Goal: Information Seeking & Learning: Check status

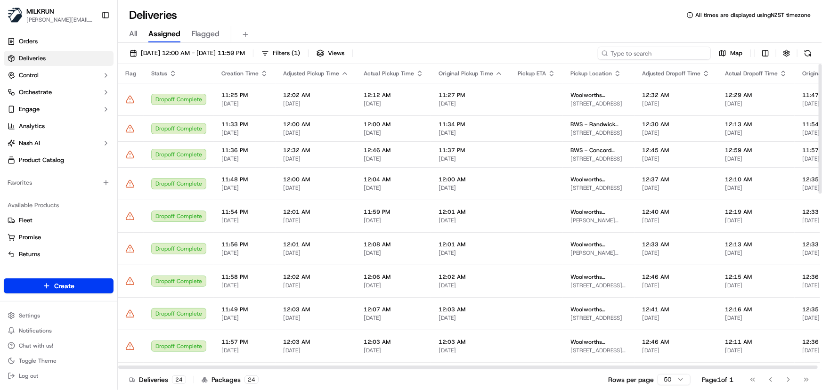
click at [669, 51] on input at bounding box center [654, 53] width 113 height 13
paste input "[PERSON_NAME]"
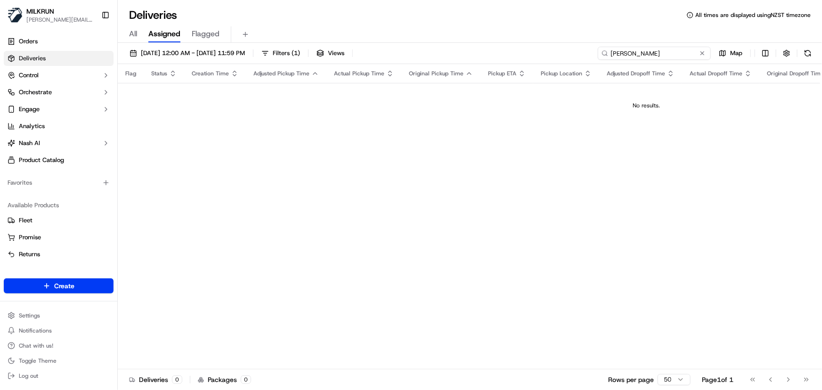
type input "Holly Croxon"
click at [232, 53] on span "17/09/2025 12:00 AM - 24/09/2025 11:59 PM" at bounding box center [193, 53] width 104 height 8
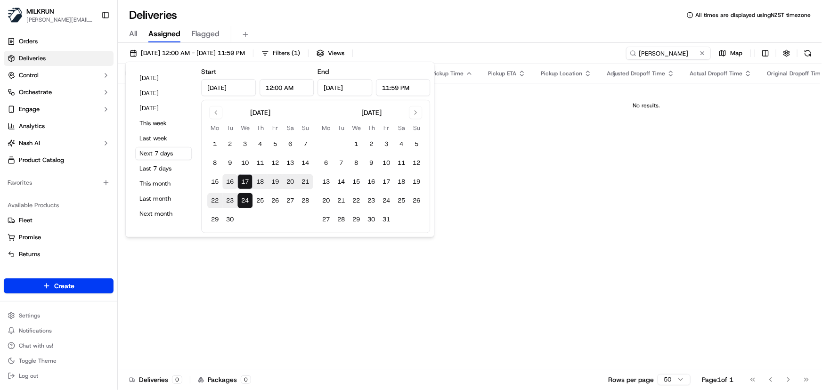
click at [230, 180] on button "16" at bounding box center [229, 181] width 15 height 15
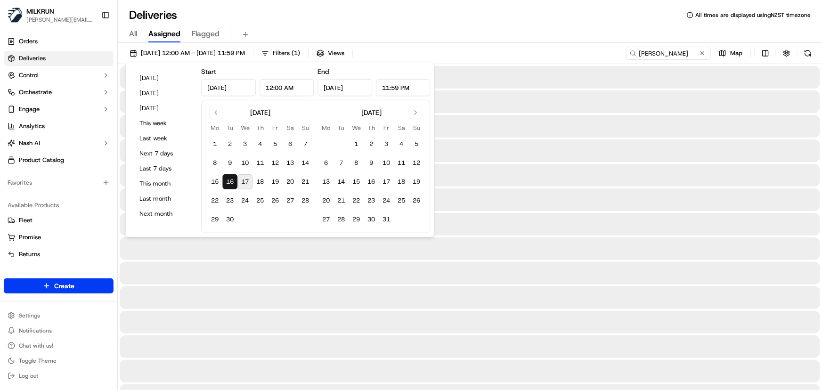
type input "Sep 16, 2025"
click at [230, 180] on button "16" at bounding box center [229, 181] width 15 height 15
click at [684, 55] on input "Holly Croxon" at bounding box center [654, 53] width 113 height 13
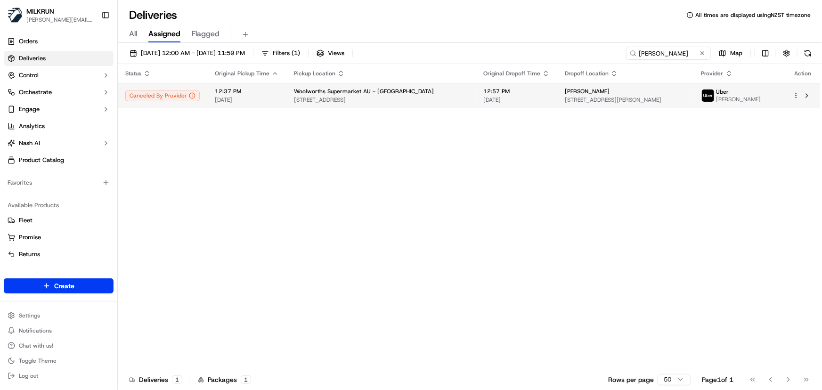
click at [381, 96] on span "206 Warnbro Sound Ave, Warnbro, WA 6169, AU" at bounding box center [381, 100] width 174 height 8
click at [532, 297] on div "Status Original Pickup Time Pickup Location Original Dropoff Time Dropoff Locat…" at bounding box center [469, 216] width 702 height 305
click at [358, 268] on div "Status Original Pickup Time Pickup Location Original Dropoff Time Dropoff Locat…" at bounding box center [469, 216] width 702 height 305
click at [529, 99] on td "12:57 PM 16/09/2025" at bounding box center [516, 95] width 81 height 25
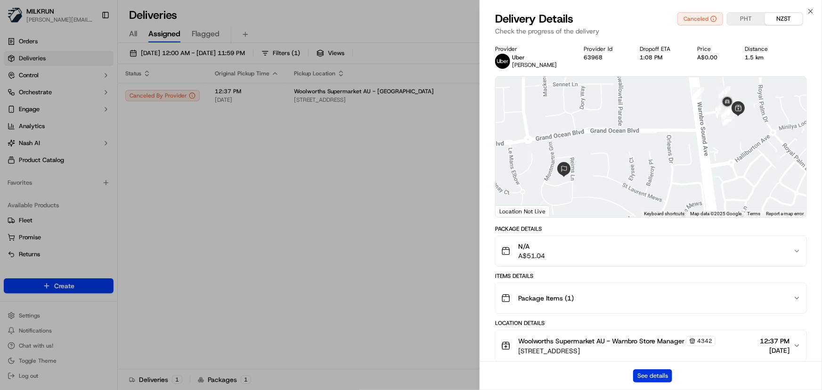
click at [650, 378] on button "See details" at bounding box center [652, 375] width 39 height 13
click at [812, 13] on icon "button" at bounding box center [811, 12] width 8 height 8
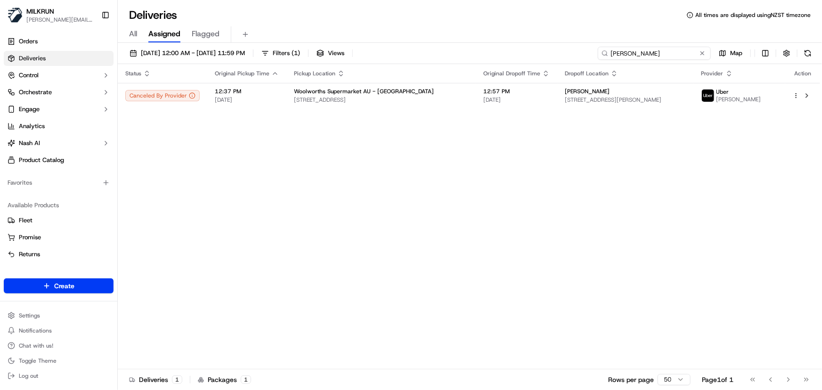
drag, startPoint x: 688, startPoint y: 56, endPoint x: 248, endPoint y: 41, distance: 439.8
click at [253, 43] on div "16/09/2025 12:00 AM - 16/09/2025 11:59 PM Filters ( 1 ) Views Holly Croxon Map …" at bounding box center [470, 217] width 704 height 349
paste input "Ann Robins"
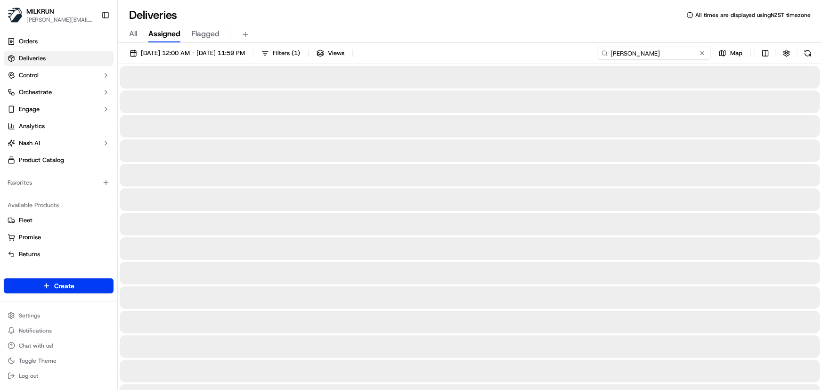
click at [657, 54] on input "Ann Robinson" at bounding box center [654, 53] width 113 height 13
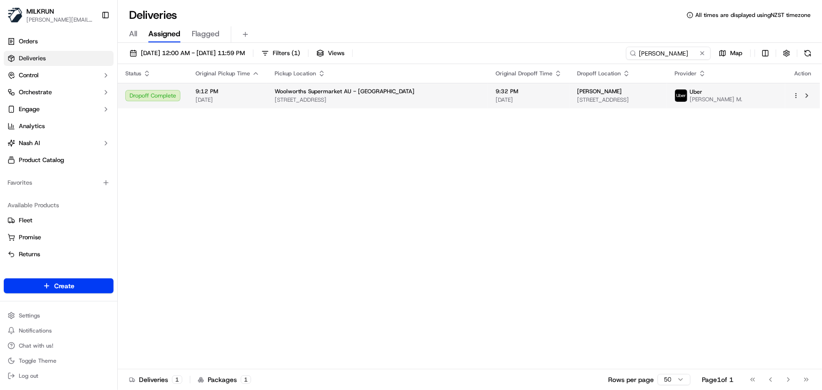
click at [577, 88] on span "Ann Robinson" at bounding box center [599, 92] width 45 height 8
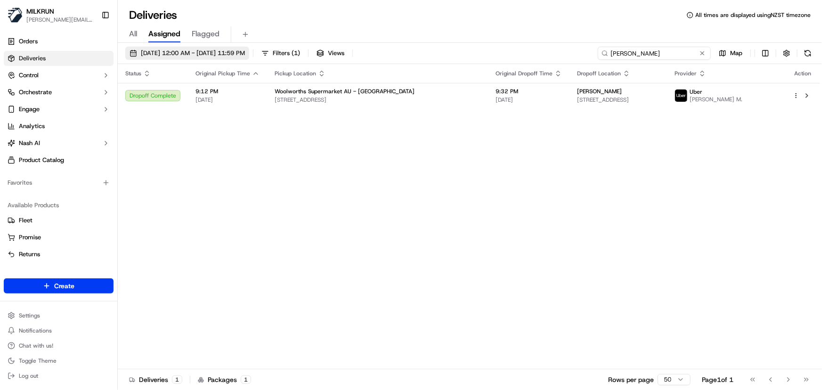
drag, startPoint x: 678, startPoint y: 56, endPoint x: 158, endPoint y: 49, distance: 520.1
click at [162, 47] on div "16/09/2025 12:00 AM - 16/09/2025 11:59 PM Filters ( 1 ) Views Ann Robinson Map" at bounding box center [470, 55] width 704 height 17
paste input "Kate Dodi"
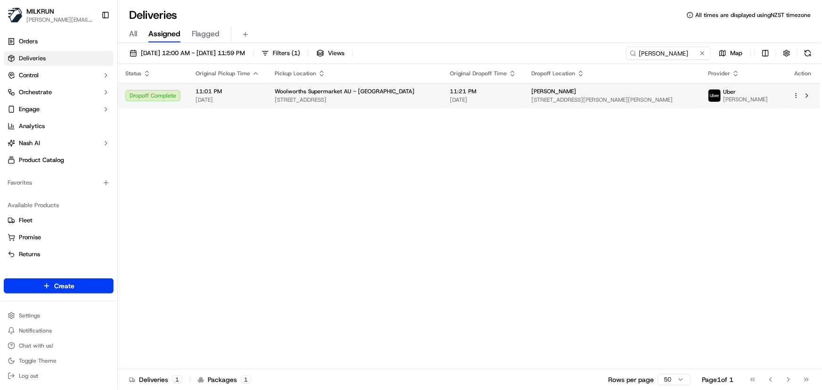
click at [460, 101] on td "11:21 PM 16/09/2025" at bounding box center [482, 95] width 81 height 25
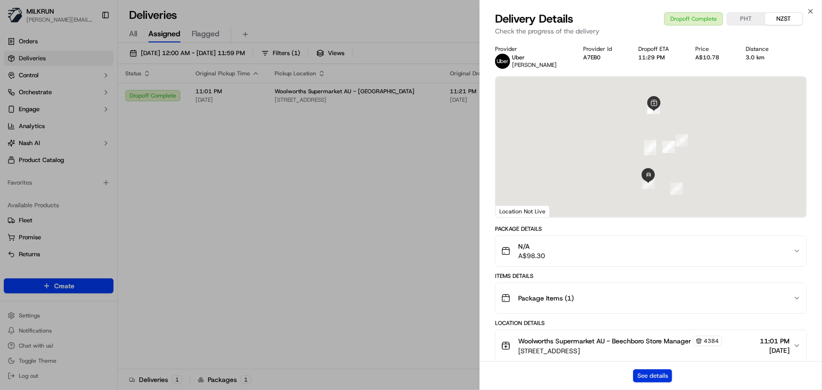
click at [665, 375] on button "See details" at bounding box center [652, 375] width 39 height 13
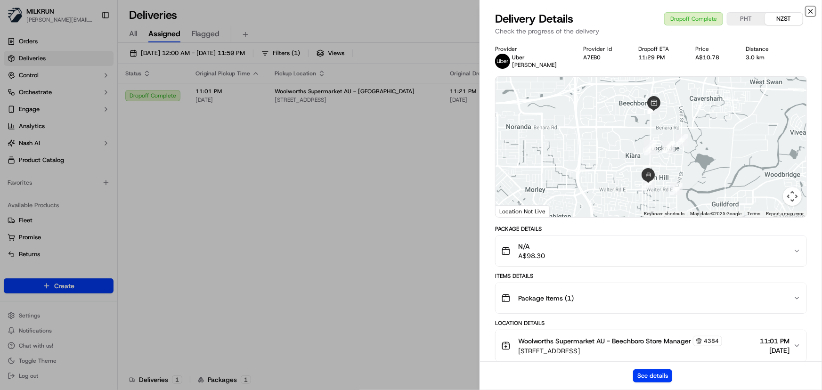
click at [808, 10] on icon "button" at bounding box center [811, 12] width 8 height 8
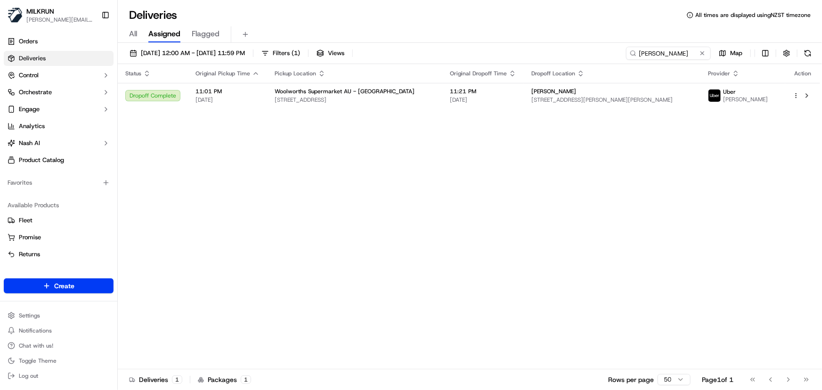
drag, startPoint x: 487, startPoint y: 258, endPoint x: 494, endPoint y: 163, distance: 94.9
click at [488, 251] on div "Status Original Pickup Time Pickup Location Original Dropoff Time Dropoff Locat…" at bounding box center [469, 216] width 702 height 305
click at [515, 100] on span "16/09/2025" at bounding box center [483, 100] width 66 height 8
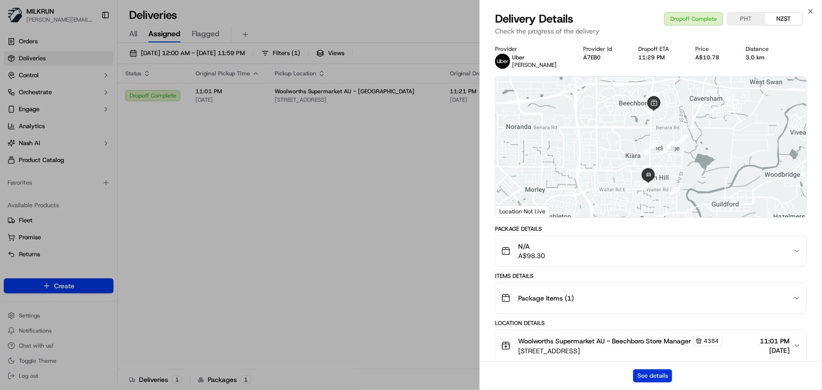
click at [653, 379] on button "See details" at bounding box center [652, 375] width 39 height 13
click at [813, 13] on icon "button" at bounding box center [811, 11] width 4 height 4
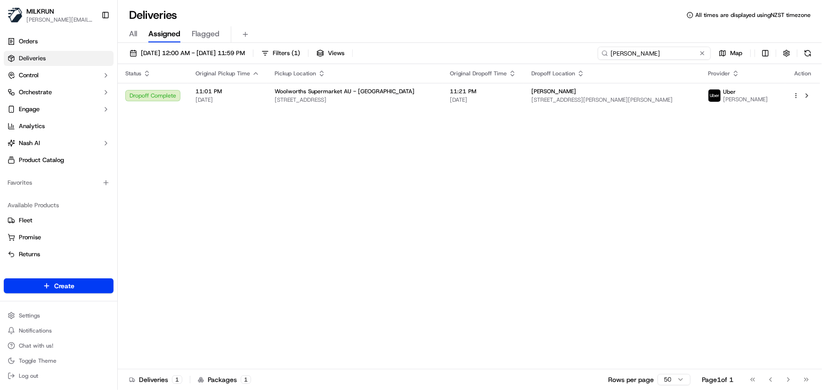
drag, startPoint x: 690, startPoint y: 53, endPoint x: 174, endPoint y: 0, distance: 518.1
click at [187, 7] on div "Deliveries All times are displayed using NZST timezone All Assigned Flagged 16/…" at bounding box center [470, 195] width 704 height 390
paste input "Gerry Macridis"
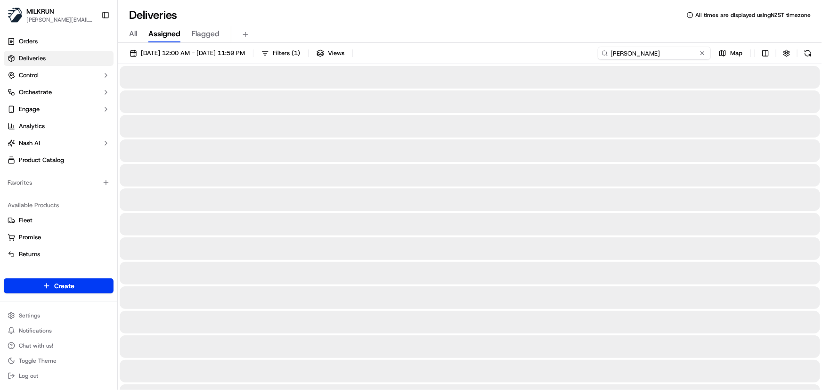
type input "Gerry Macridis"
click at [242, 55] on span "16/09/2025 12:00 AM - 16/09/2025 11:59 PM" at bounding box center [193, 53] width 104 height 8
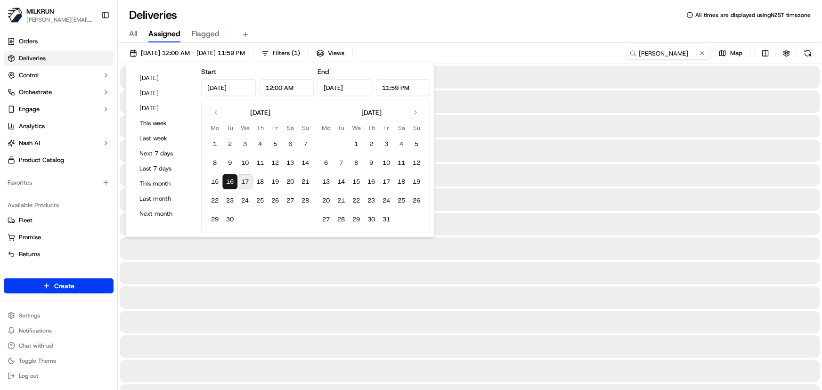
click at [241, 181] on button "17" at bounding box center [244, 181] width 15 height 15
type input "Sep 17, 2025"
click at [241, 181] on button "17" at bounding box center [244, 181] width 15 height 15
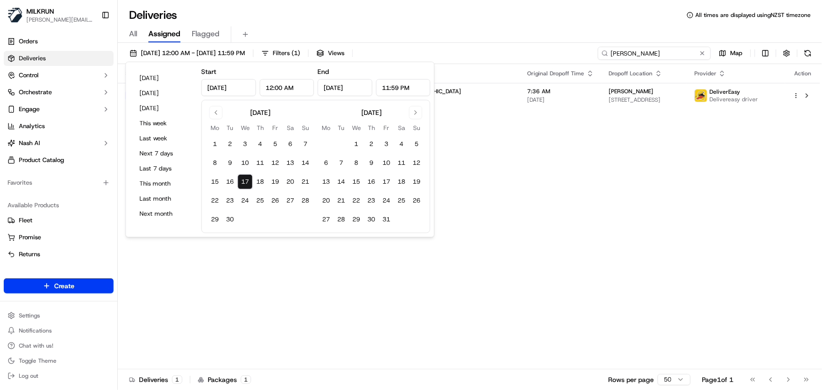
click at [685, 52] on input "Gerry Macridis" at bounding box center [654, 53] width 113 height 13
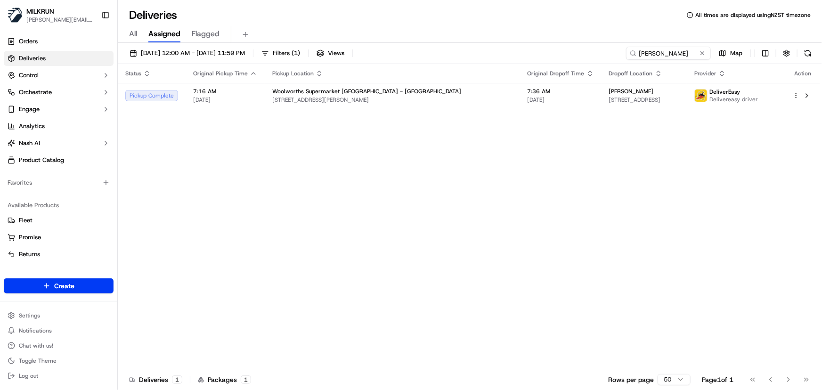
click at [517, 224] on div "Status Original Pickup Time Pickup Location Original Dropoff Time Dropoff Locat…" at bounding box center [469, 216] width 702 height 305
click at [528, 97] on span "[DATE]" at bounding box center [561, 100] width 66 height 8
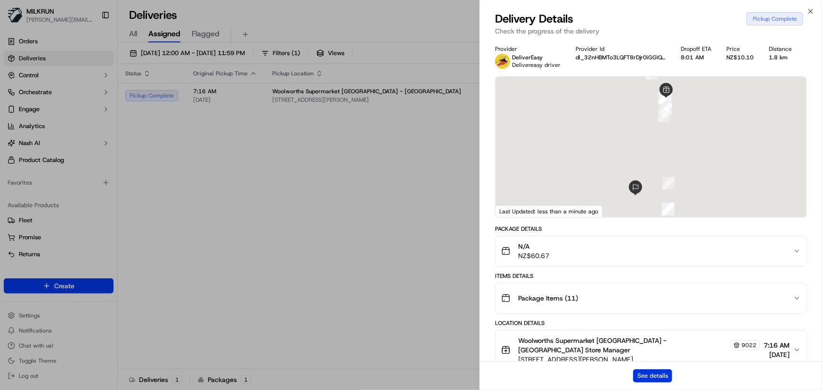
click at [655, 382] on button "See details" at bounding box center [652, 375] width 39 height 13
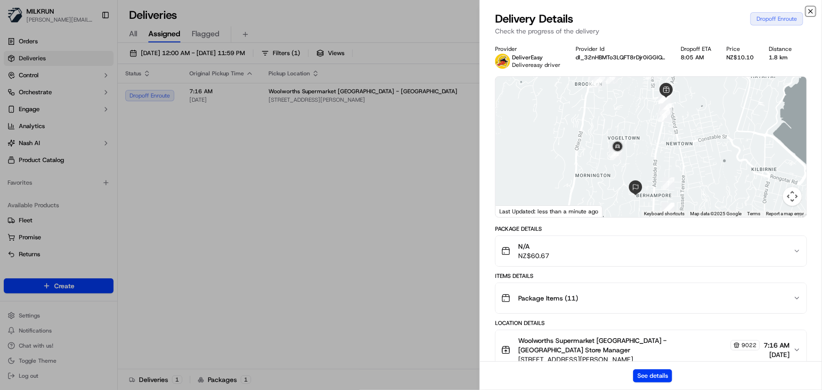
click at [807, 12] on icon "button" at bounding box center [811, 12] width 8 height 8
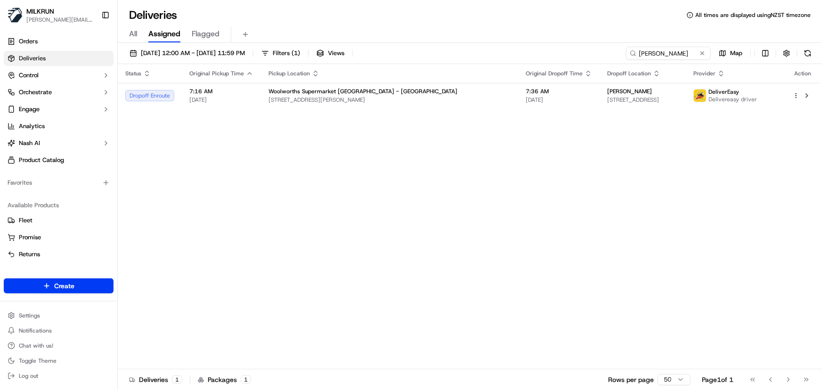
click at [467, 222] on div "Status Original Pickup Time Pickup Location Original Dropoff Time Dropoff Locat…" at bounding box center [469, 216] width 702 height 305
click at [600, 93] on td "Gerry Macridis Unit 14/135 Britomart Street, Berhampore, Wellington Region 6023…" at bounding box center [643, 95] width 86 height 25
click at [350, 187] on div "Status Original Pickup Time Pickup Location Original Dropoff Time Dropoff Locat…" at bounding box center [469, 216] width 702 height 305
drag, startPoint x: 692, startPoint y: 52, endPoint x: -10, endPoint y: -27, distance: 706.8
click at [0, 0] on html "MILKRUN irene.salaivao@woolworths.co.nz Toggle Sidebar Orders Deliveries Contro…" at bounding box center [411, 195] width 822 height 390
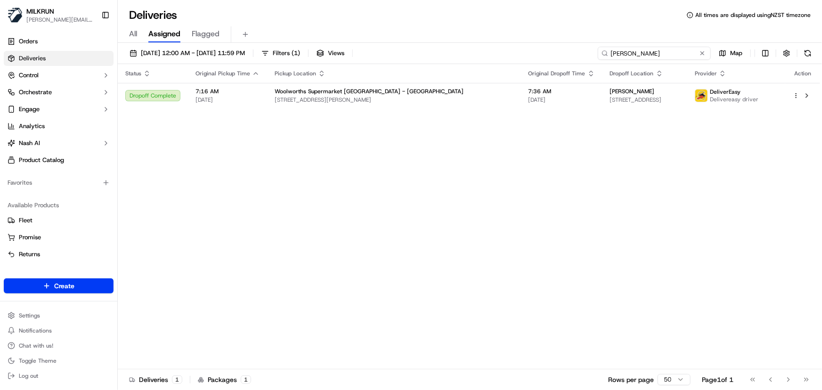
paste input "Jeremy Bowhay"
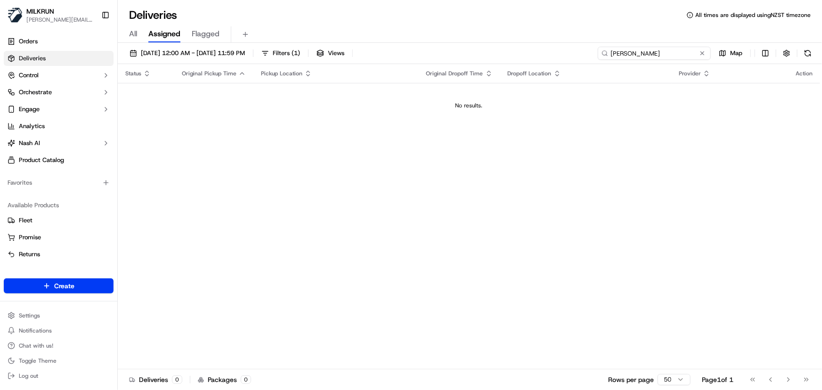
type input "Jeremy Bowhay"
click at [235, 53] on span "17/09/2025 12:00 AM - 17/09/2025 11:59 PM" at bounding box center [193, 53] width 104 height 8
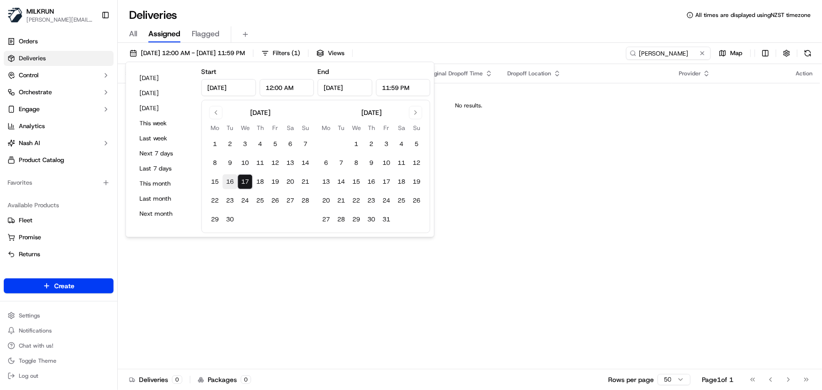
click at [230, 181] on button "16" at bounding box center [229, 181] width 15 height 15
type input "Sep 16, 2025"
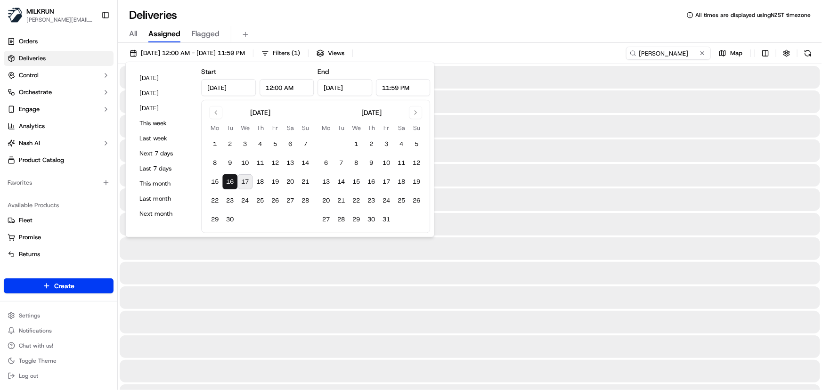
click at [230, 181] on button "16" at bounding box center [229, 181] width 15 height 15
click at [691, 51] on input "Jeremy Bowhay" at bounding box center [654, 53] width 113 height 13
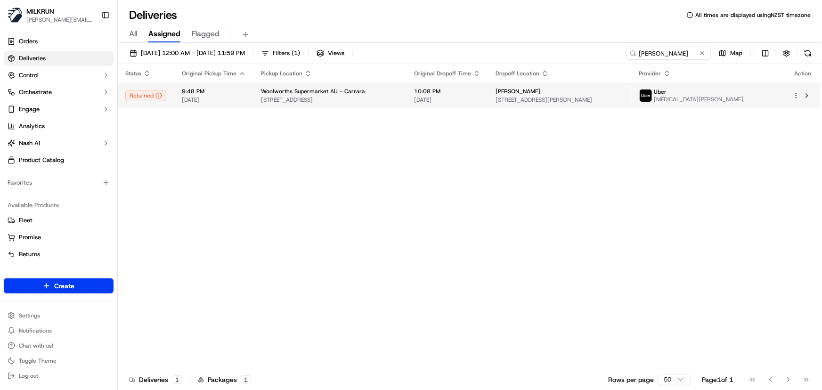
click at [532, 99] on span "Unit 32/84 Highfield Dr, Merrimac, QLD 4226, AU" at bounding box center [560, 100] width 129 height 8
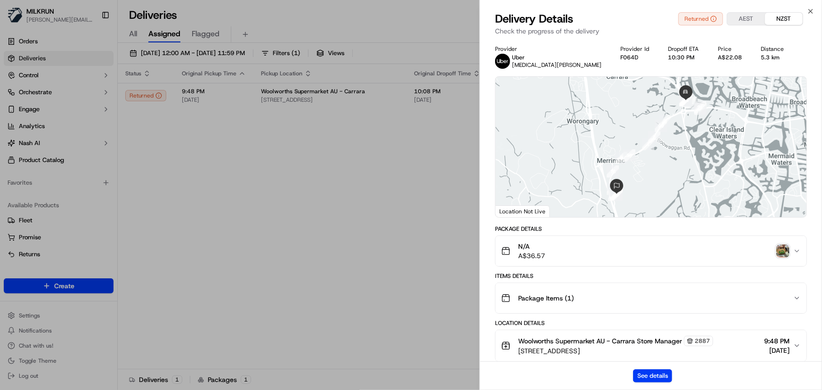
click at [780, 253] on img "button" at bounding box center [782, 250] width 13 height 13
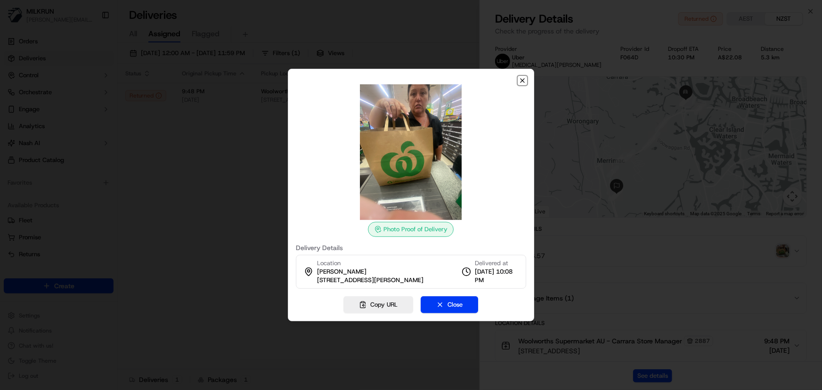
click at [520, 82] on icon "button" at bounding box center [523, 81] width 8 height 8
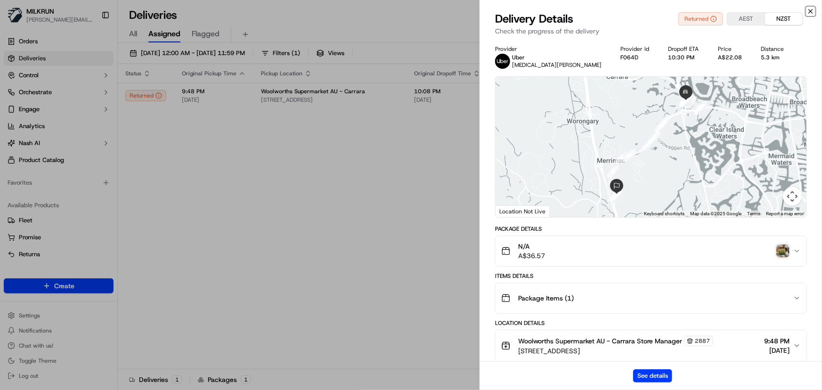
click at [814, 13] on icon "button" at bounding box center [811, 12] width 8 height 8
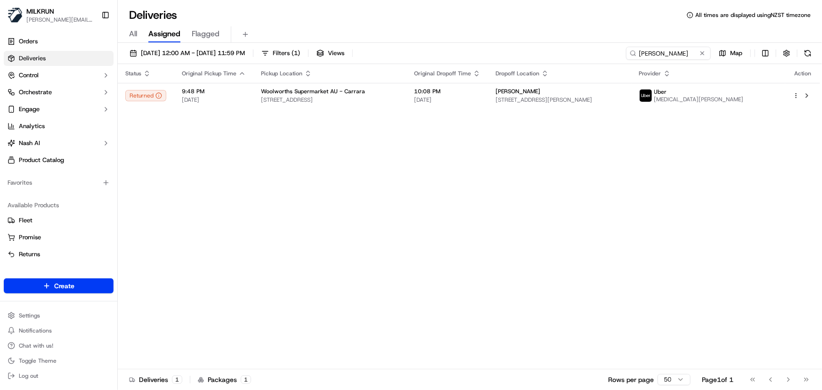
drag, startPoint x: 205, startPoint y: 214, endPoint x: 207, endPoint y: 191, distance: 23.1
click at [205, 212] on div "Status Original Pickup Time Pickup Location Original Dropoff Time Dropoff Locat…" at bounding box center [469, 216] width 702 height 305
click at [200, 56] on span "16/09/2025 12:00 AM - 16/09/2025 11:59 PM" at bounding box center [193, 53] width 104 height 8
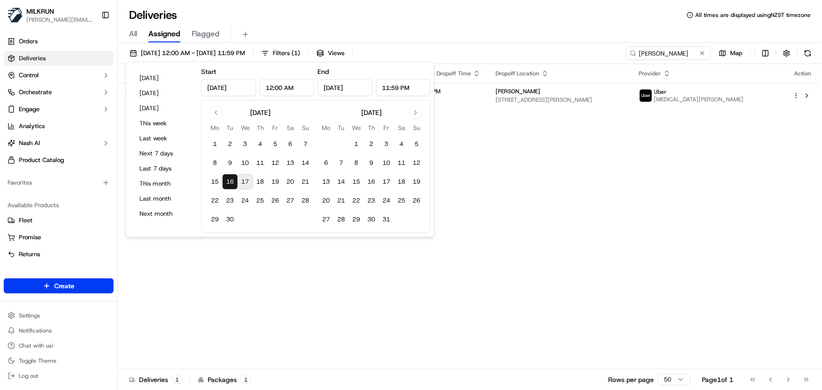
click at [243, 183] on button "17" at bounding box center [244, 181] width 15 height 15
type input "Sep 17, 2025"
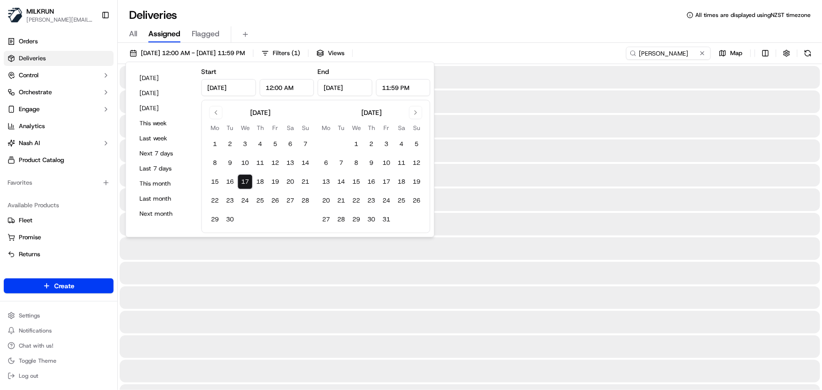
click at [243, 183] on button "17" at bounding box center [244, 181] width 15 height 15
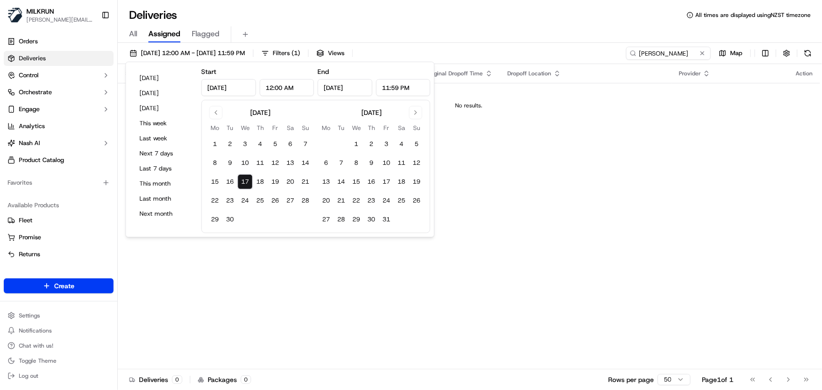
click at [275, 261] on div "Status Original Pickup Time Pickup Location Original Dropoff Time Dropoff Locat…" at bounding box center [469, 216] width 702 height 305
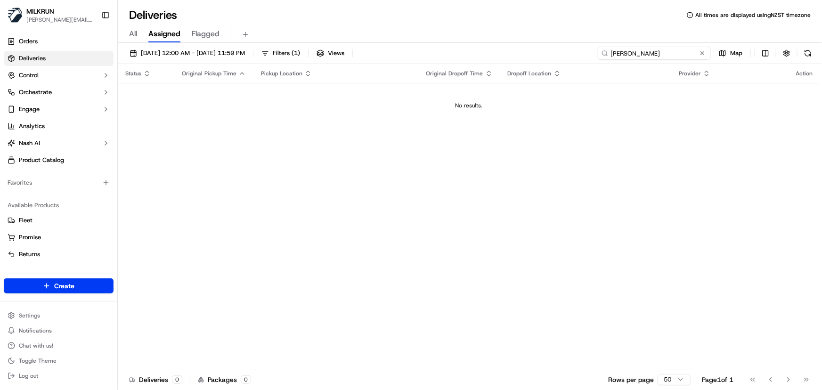
drag, startPoint x: 688, startPoint y: 51, endPoint x: 132, endPoint y: -16, distance: 559.8
click at [132, 0] on html "MILKRUN irene.salaivao@woolworths.co.nz Toggle Sidebar Orders Deliveries Contro…" at bounding box center [411, 195] width 822 height 390
paste input "Sam Byers"
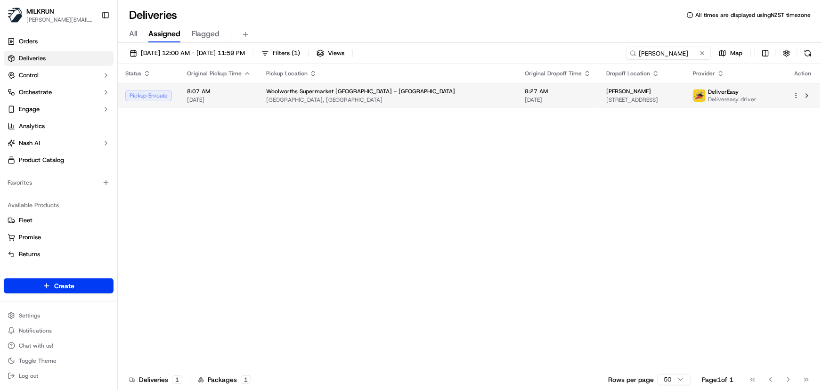
click at [517, 105] on td "8:27 AM 17/09/2025" at bounding box center [557, 95] width 81 height 25
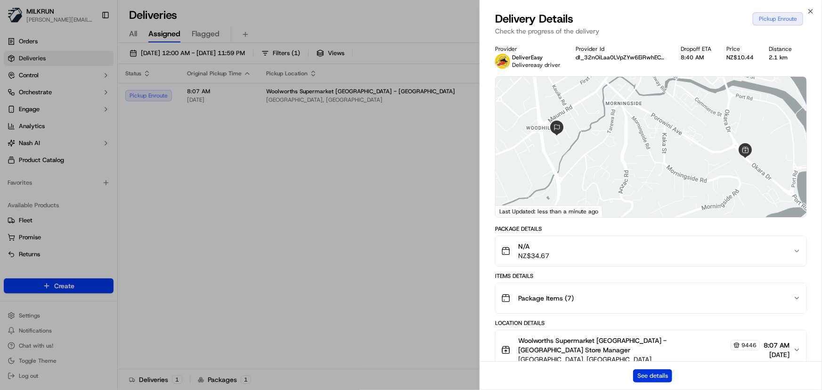
click at [649, 376] on button "See details" at bounding box center [652, 375] width 39 height 13
drag, startPoint x: 814, startPoint y: 11, endPoint x: 755, endPoint y: 3, distance: 59.0
click at [813, 11] on icon "button" at bounding box center [811, 12] width 8 height 8
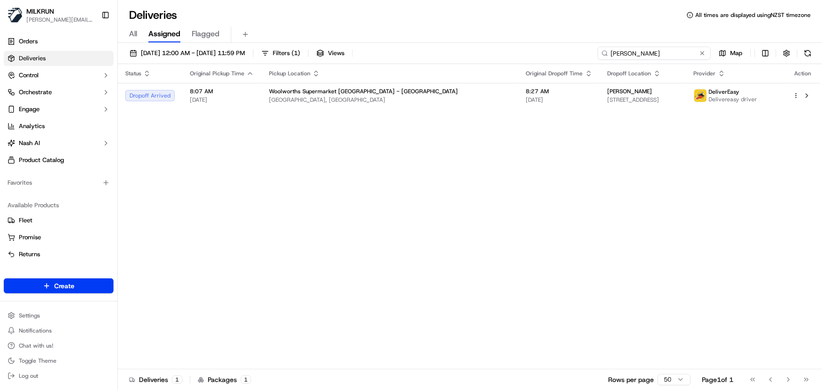
drag, startPoint x: 674, startPoint y: 51, endPoint x: -138, endPoint y: -38, distance: 816.1
click at [0, 0] on html "MILKRUN irene.salaivao@woolworths.co.nz Toggle Sidebar Orders Deliveries Contro…" at bounding box center [411, 195] width 822 height 390
paste input "[PERSON_NAME]"
type input "[PERSON_NAME]"
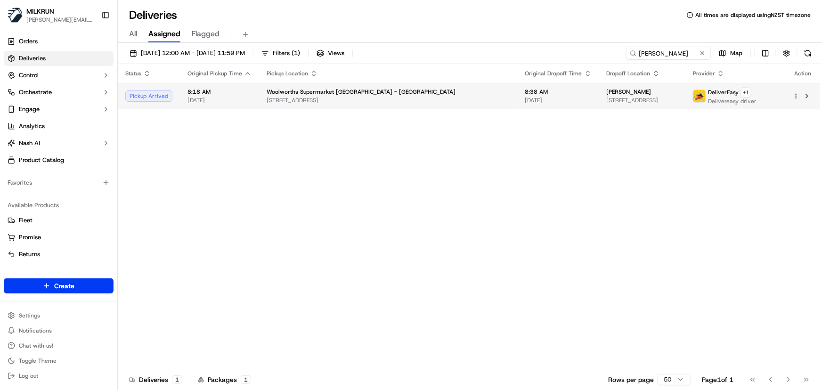
click at [403, 94] on div "Woolworths Supermarket NZ - Kilbirnie" at bounding box center [389, 92] width 244 height 8
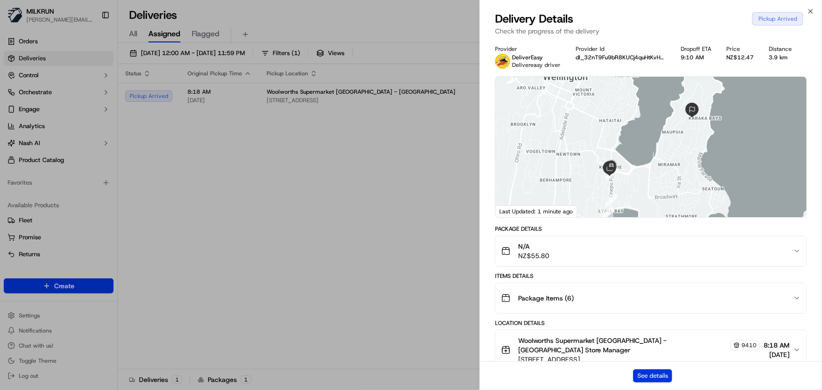
click at [642, 375] on button "See details" at bounding box center [652, 375] width 39 height 13
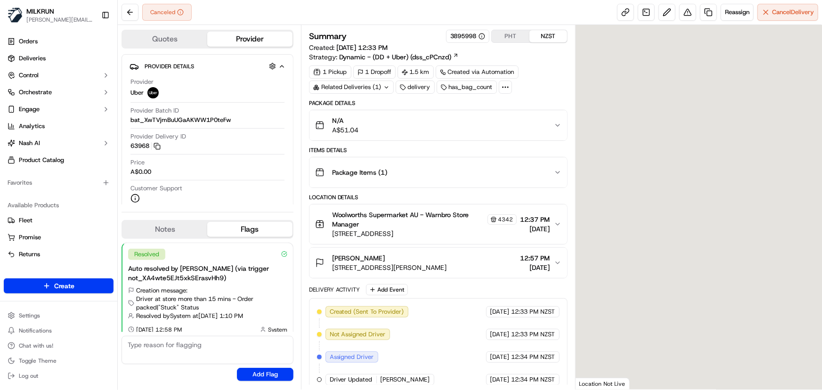
scroll to position [7, 0]
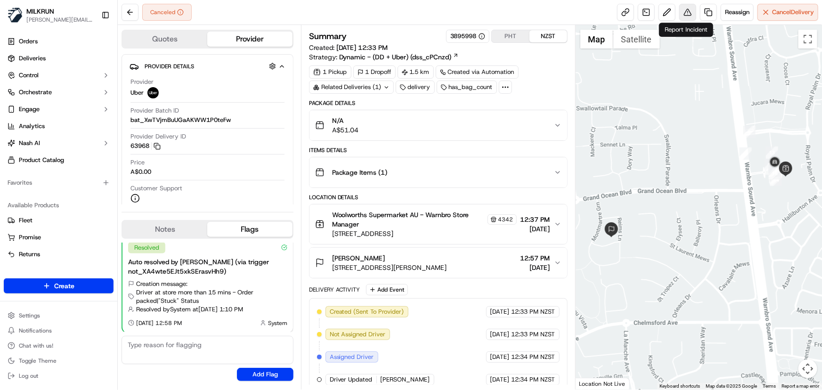
click at [689, 17] on button at bounding box center [687, 12] width 17 height 17
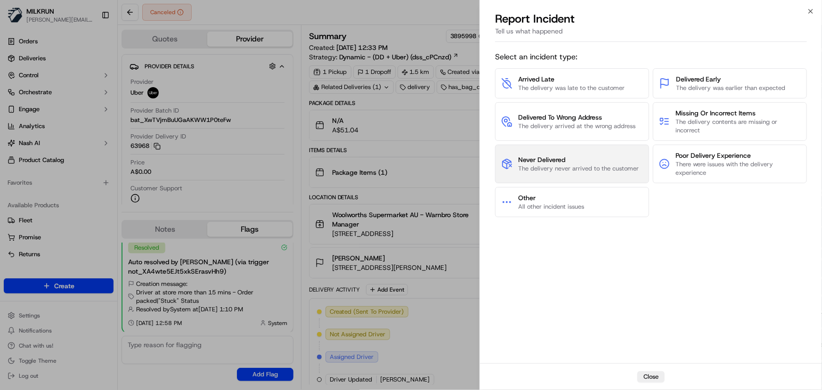
click at [594, 173] on button "Never Delivered The delivery never arrived to the customer" at bounding box center [572, 164] width 154 height 39
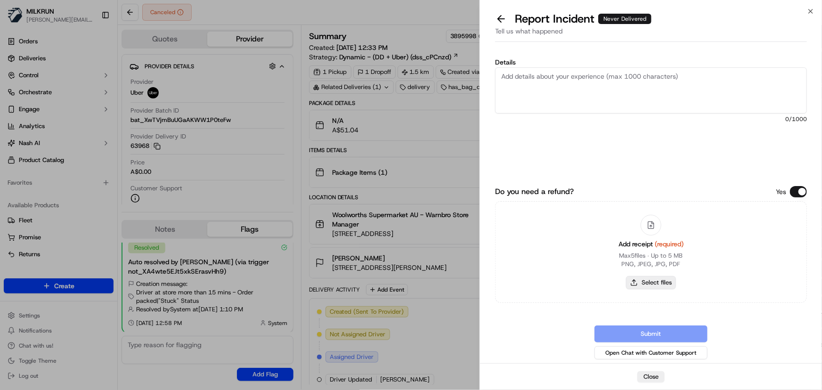
click at [661, 285] on button "Select files" at bounding box center [651, 282] width 50 height 13
type input "C:\fakepath\Screenshot 2025-09-17 070719.png"
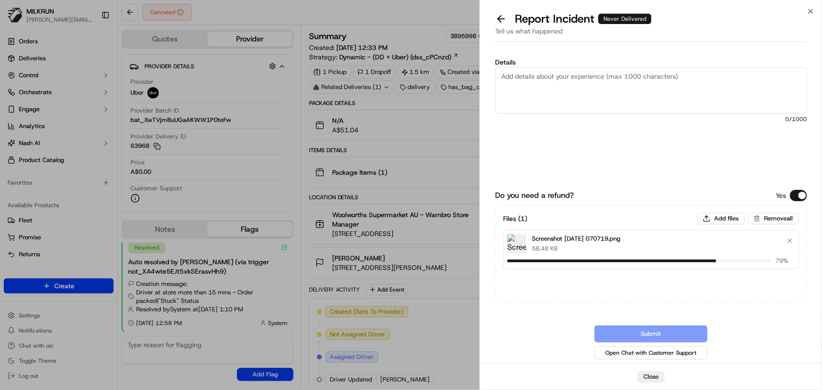
click at [597, 81] on textarea "Details" at bounding box center [651, 90] width 312 height 46
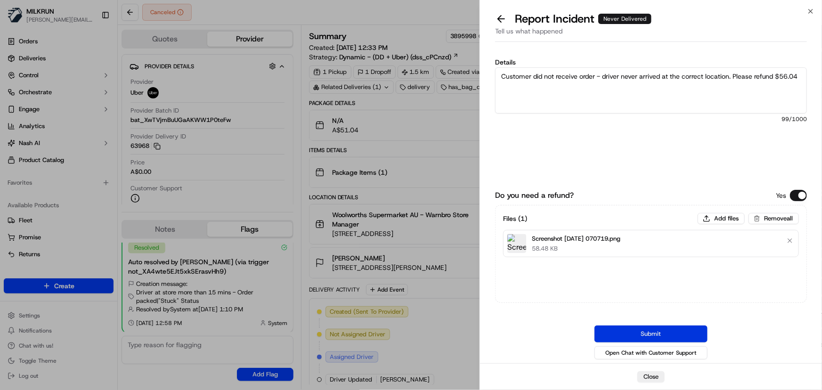
type textarea "Customer did not receive order - driver never arrived at the correct location. …"
click at [672, 328] on button "Submit" at bounding box center [650, 334] width 113 height 17
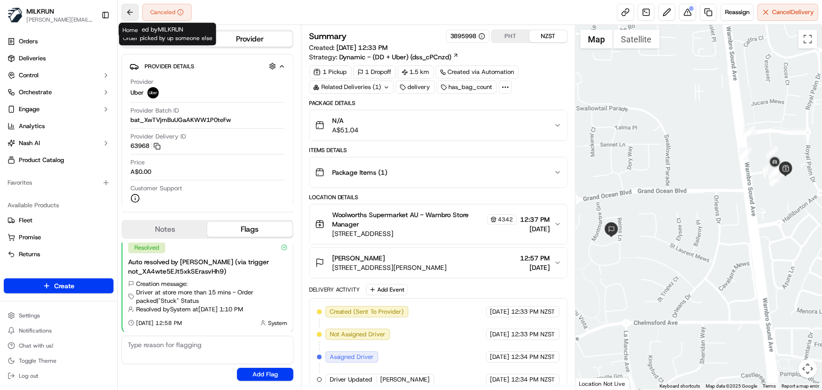
click at [137, 10] on button at bounding box center [130, 12] width 17 height 17
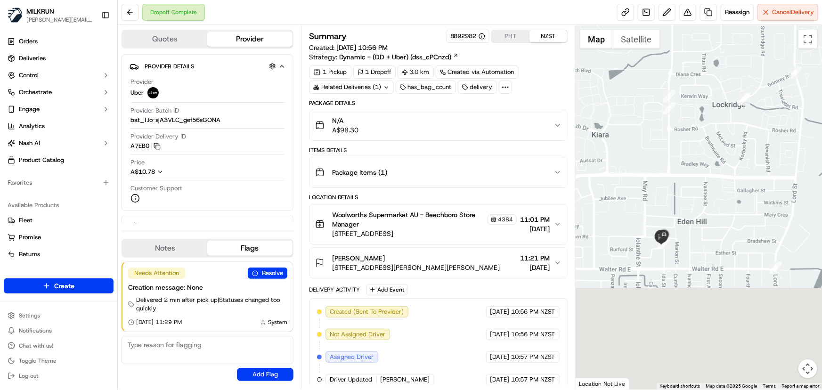
drag, startPoint x: 699, startPoint y: 344, endPoint x: 674, endPoint y: 228, distance: 118.2
click at [674, 228] on div at bounding box center [699, 207] width 246 height 365
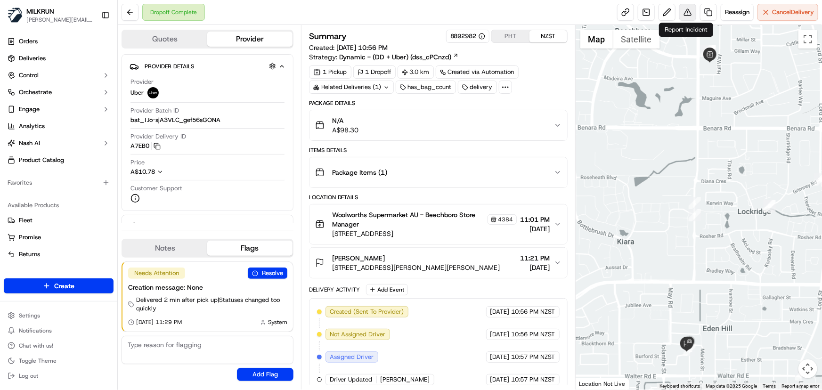
click at [690, 16] on button at bounding box center [687, 12] width 17 height 17
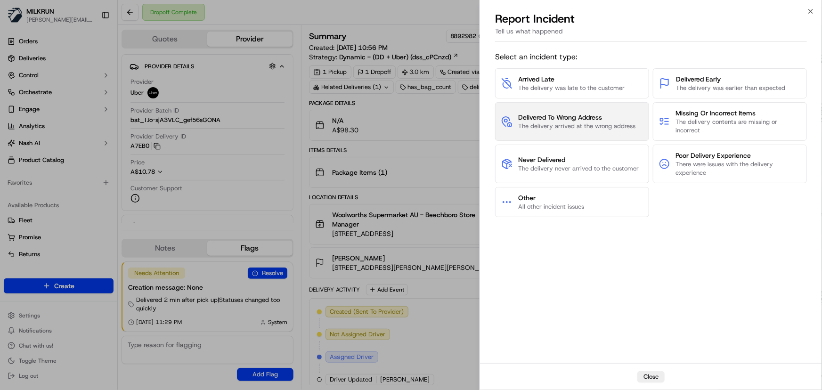
click at [590, 125] on span "The delivery arrived at the wrong address" at bounding box center [576, 126] width 117 height 8
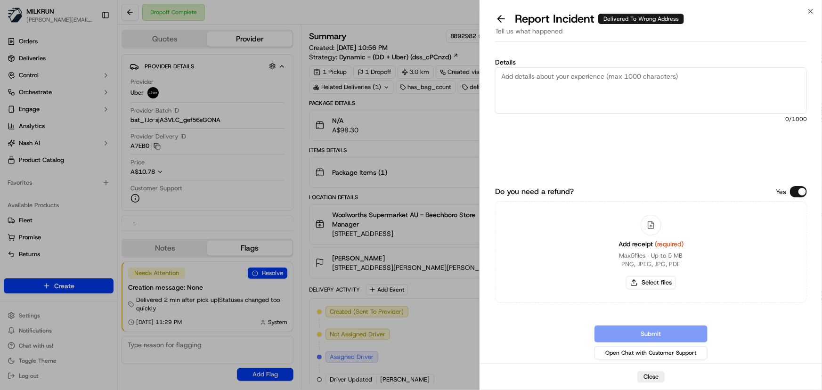
click at [597, 91] on textarea "Details" at bounding box center [651, 90] width 312 height 46
type textarea "Customer did not receive order and no POD was uploaded. Please refund $103.30"
click at [651, 279] on button "Select files" at bounding box center [651, 282] width 50 height 13
type input "C:\fakepath\Screenshot 2025-09-17 072625.png"
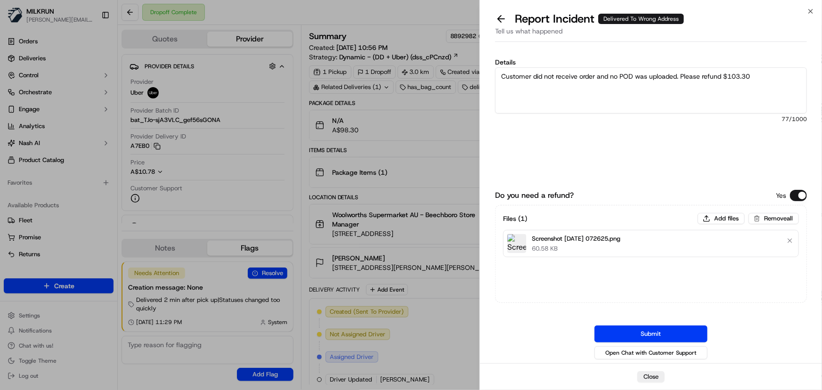
click at [595, 74] on textarea "Customer did not receive order and no POD was uploaded. Please refund $103.30" at bounding box center [651, 90] width 312 height 46
click at [682, 75] on textarea "Customer did not receive order and no POD was uploaded. Please refund $103.30" at bounding box center [651, 90] width 312 height 46
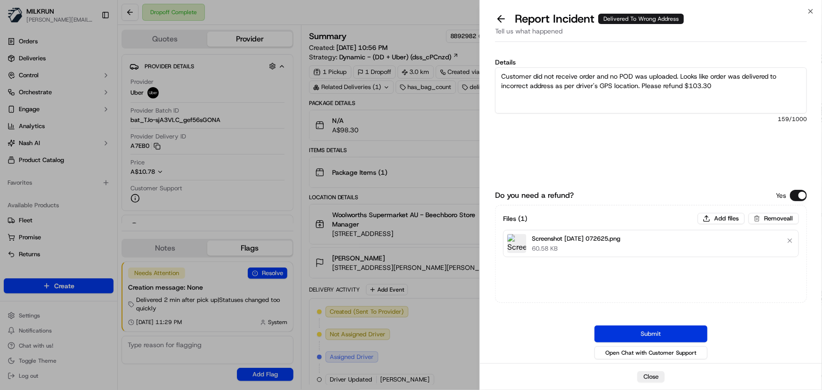
type textarea "Customer did not receive order and no POD was uploaded. Looks like order was de…"
click at [656, 330] on button "Submit" at bounding box center [650, 334] width 113 height 17
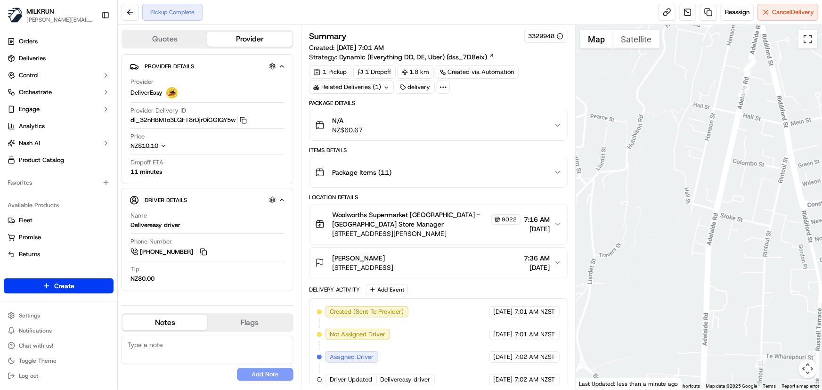
click at [812, 41] on button "Toggle fullscreen view" at bounding box center [807, 39] width 19 height 19
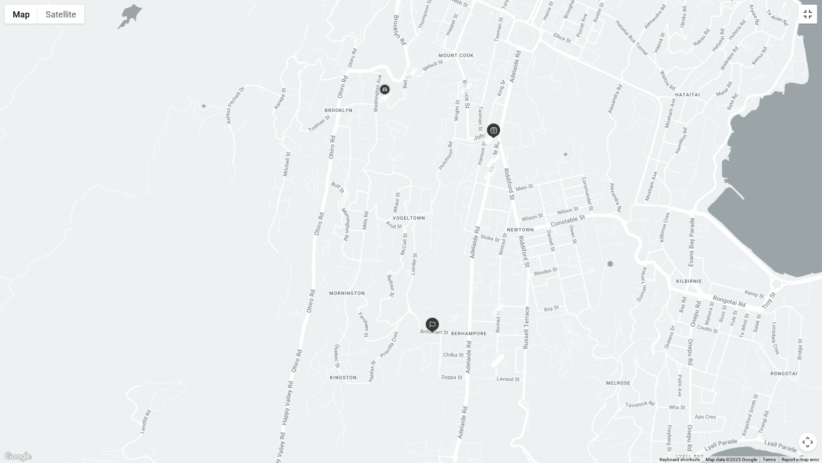
click at [809, 12] on button "Toggle fullscreen view" at bounding box center [807, 14] width 19 height 19
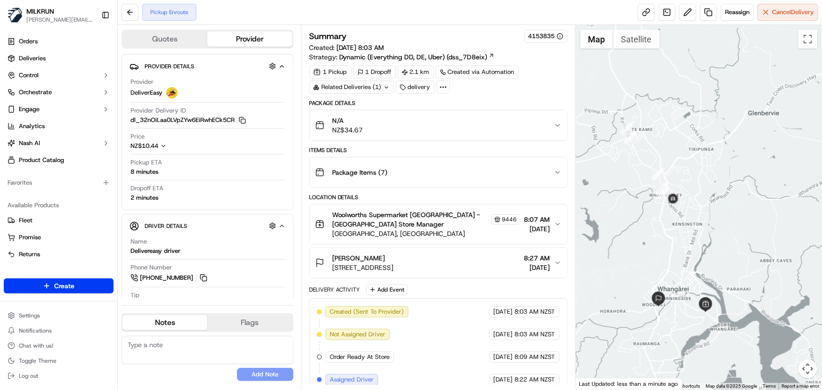
drag, startPoint x: 669, startPoint y: 159, endPoint x: 692, endPoint y: 230, distance: 74.6
click at [692, 230] on div at bounding box center [699, 207] width 246 height 365
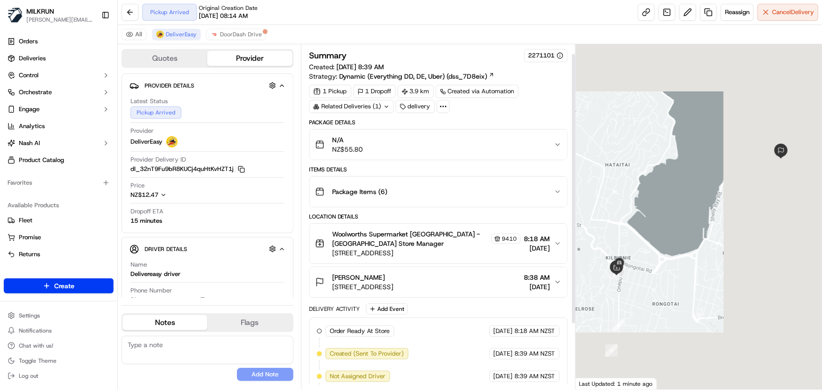
scroll to position [94, 0]
